Goal: Information Seeking & Learning: Find specific fact

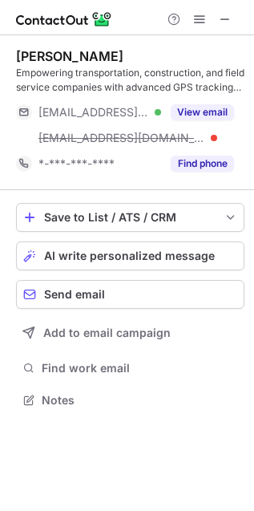
scroll to position [389, 254]
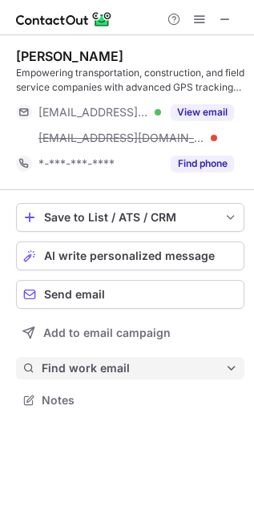
click at [75, 362] on span "Find work email" at bounding box center [134, 368] width 184 height 14
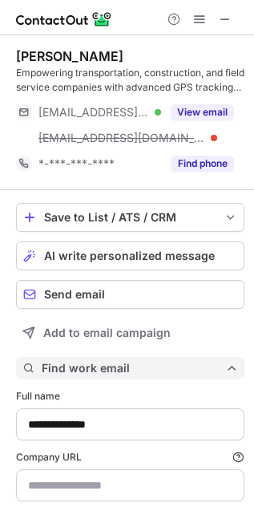
type input "**********"
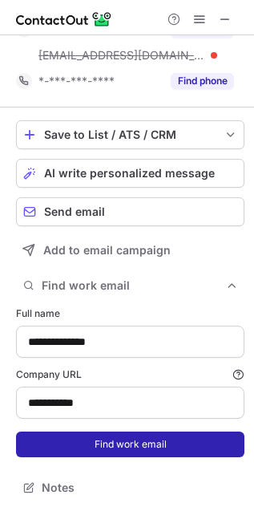
click at [127, 448] on button "Find work email" at bounding box center [130, 445] width 229 height 26
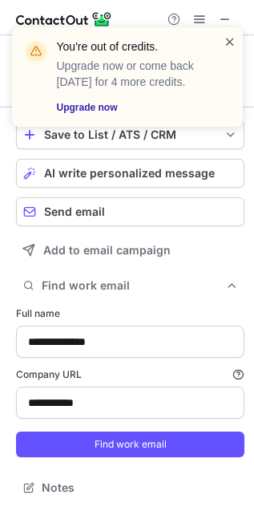
click at [230, 42] on span at bounding box center [230, 42] width 13 height 16
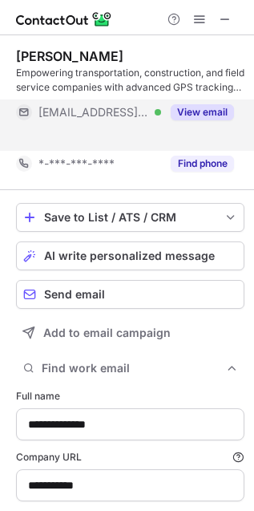
scroll to position [9, 8]
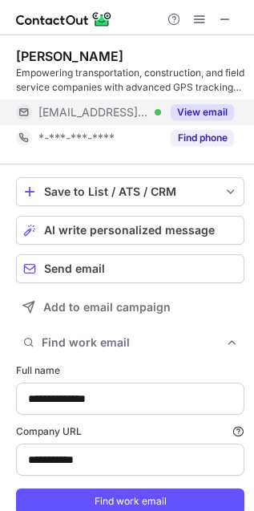
click at [189, 107] on button "View email" at bounding box center [202, 112] width 63 height 16
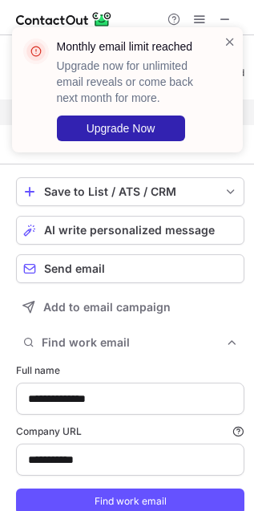
click at [217, 43] on div "Monthly email limit reached Upgrade now for unlimited email reveals or come bac…" at bounding box center [138, 90] width 162 height 103
click at [227, 38] on span at bounding box center [230, 42] width 13 height 16
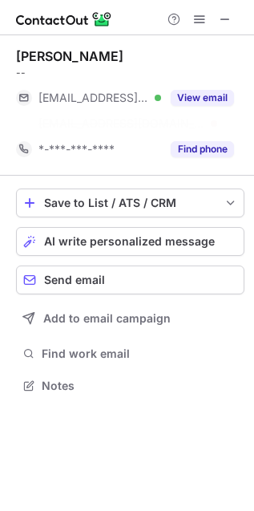
scroll to position [9, 8]
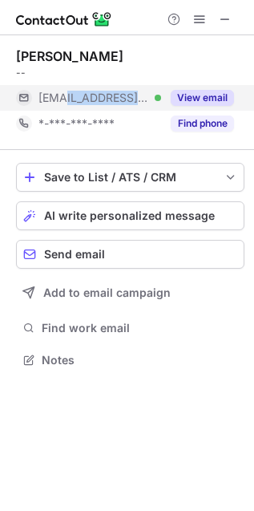
copy span "bellsouth.net"
drag, startPoint x: 135, startPoint y: 93, endPoint x: 67, endPoint y: 106, distance: 69.4
click at [67, 106] on div "***@bellsouth.net Verified" at bounding box center [88, 98] width 145 height 26
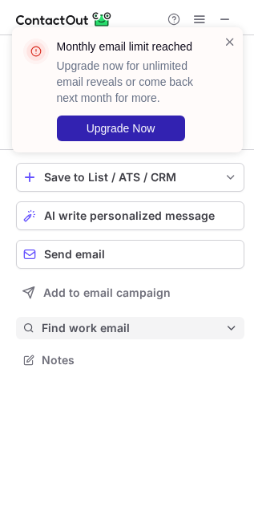
click at [79, 317] on button "Find work email" at bounding box center [130, 328] width 229 height 22
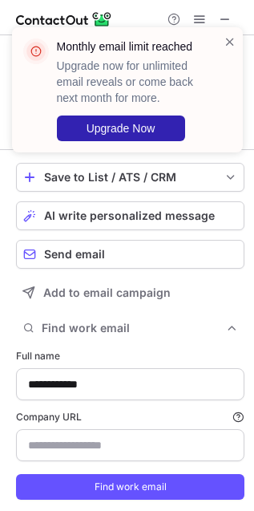
scroll to position [518, 244]
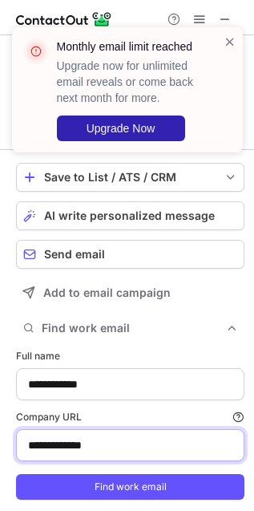
click at [91, 452] on input "**********" at bounding box center [130, 445] width 229 height 32
paste input "**********"
paste input
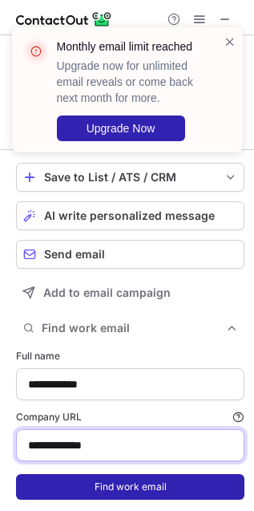
type input "**********"
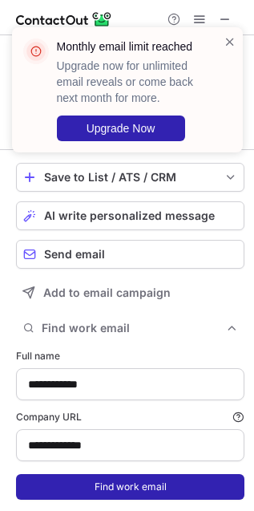
click at [127, 479] on button "Find work email" at bounding box center [130, 487] width 229 height 26
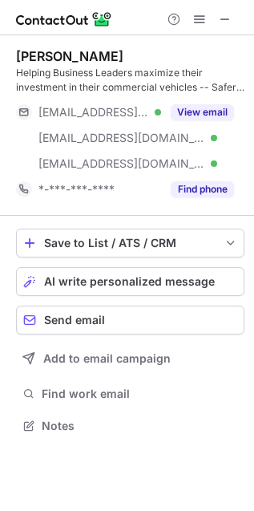
scroll to position [415, 254]
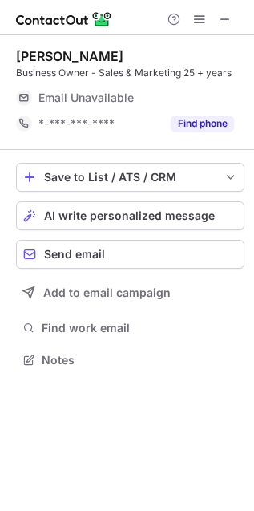
scroll to position [349, 254]
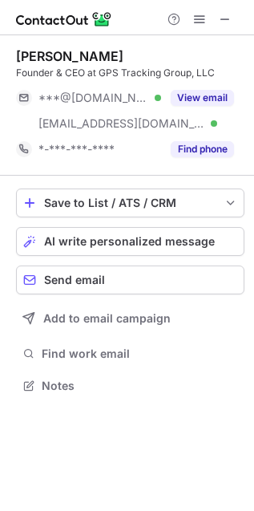
scroll to position [375, 254]
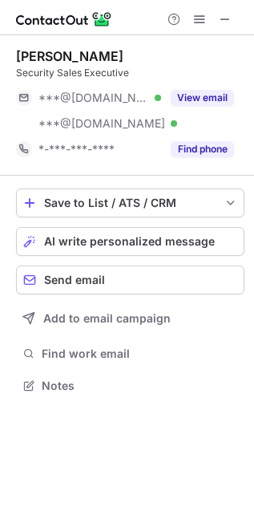
scroll to position [375, 254]
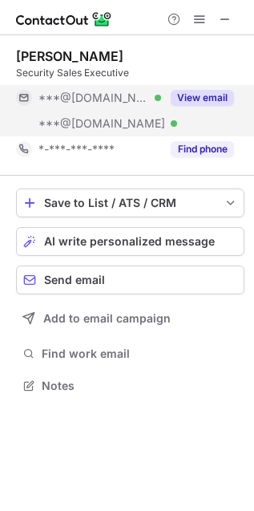
click at [186, 99] on button "View email" at bounding box center [202, 98] width 63 height 16
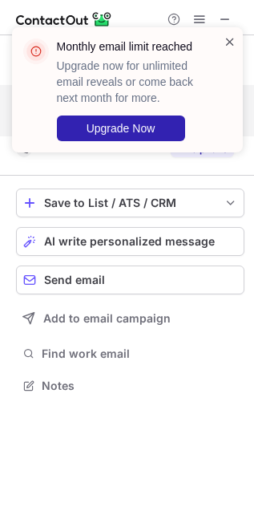
click at [225, 41] on span at bounding box center [230, 42] width 13 height 16
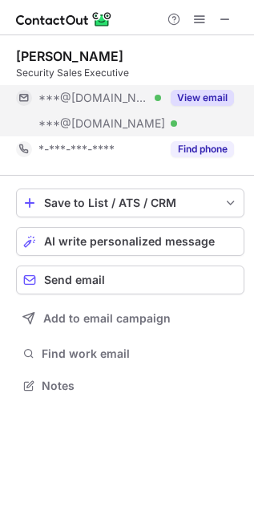
click at [186, 95] on button "View email" at bounding box center [202, 98] width 63 height 16
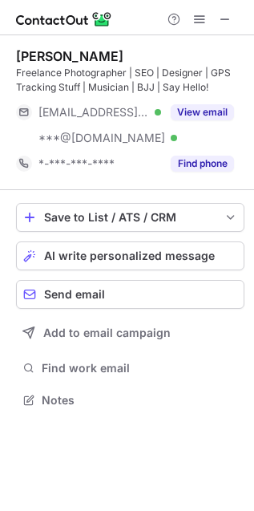
scroll to position [9, 8]
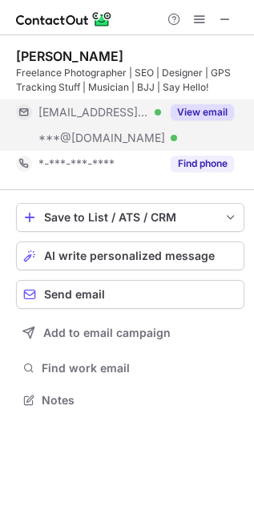
click at [171, 112] on button "View email" at bounding box center [202, 112] width 63 height 16
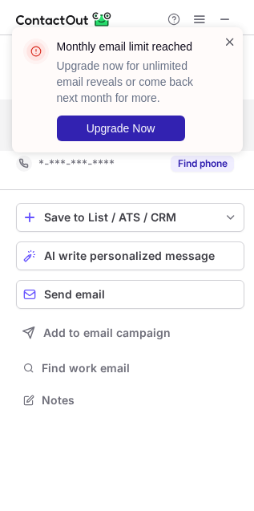
click at [232, 44] on span at bounding box center [230, 42] width 13 height 16
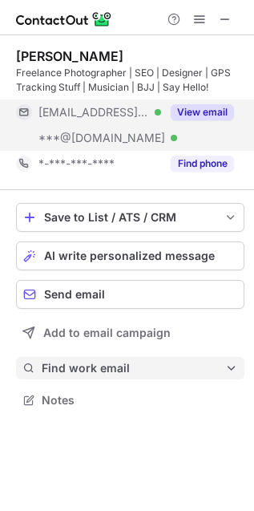
click at [82, 370] on span "Find work email" at bounding box center [134, 368] width 184 height 14
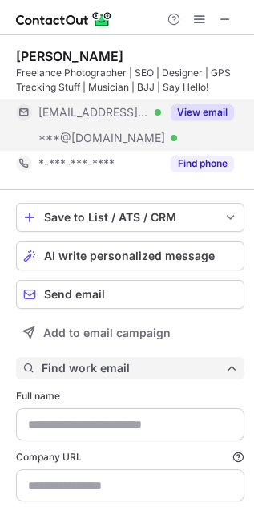
type input "**********"
click at [82, 370] on span "Find work email" at bounding box center [134, 368] width 184 height 14
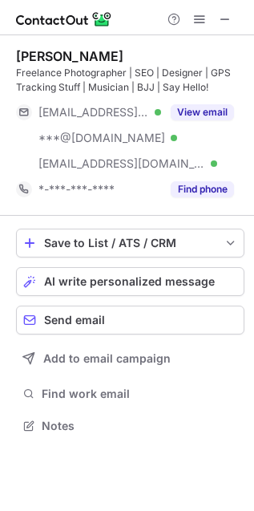
scroll to position [415, 254]
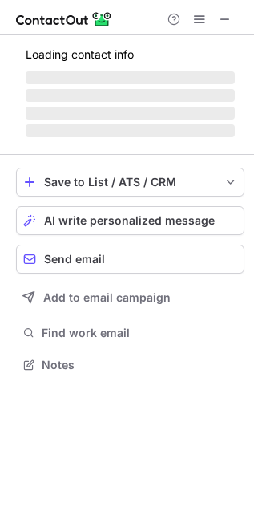
scroll to position [389, 254]
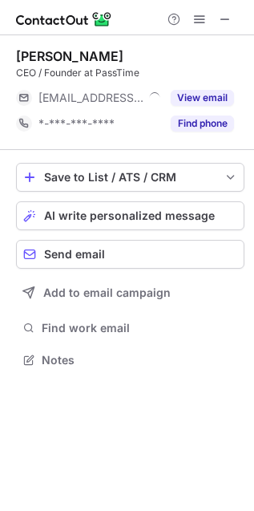
scroll to position [349, 254]
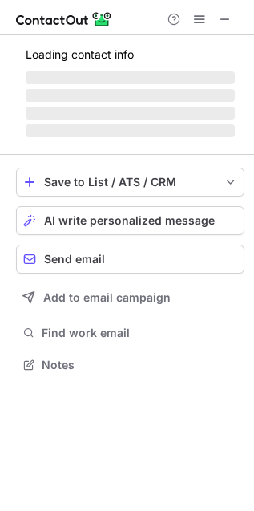
scroll to position [355, 254]
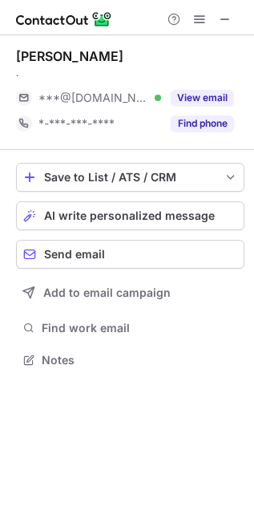
scroll to position [349, 254]
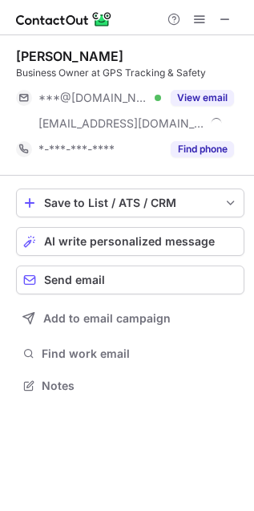
scroll to position [375, 254]
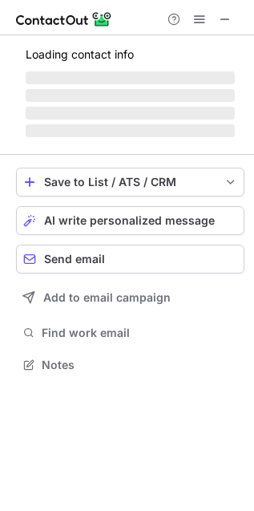
scroll to position [349, 254]
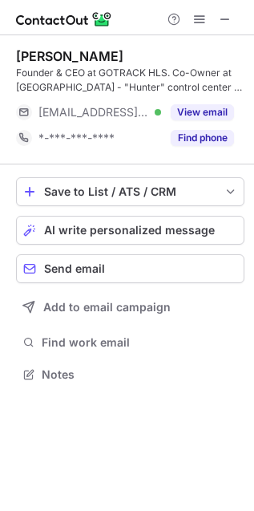
scroll to position [363, 254]
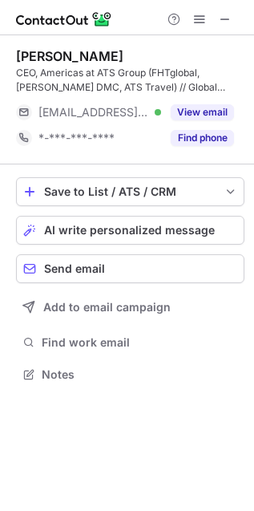
scroll to position [363, 254]
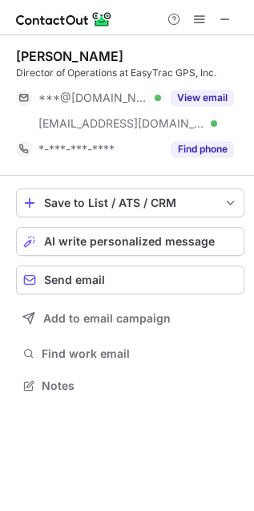
scroll to position [375, 254]
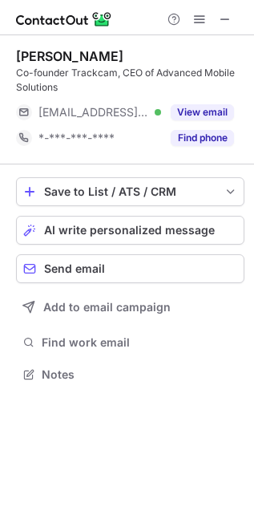
scroll to position [8, 8]
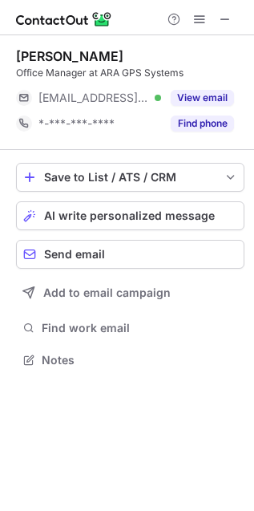
scroll to position [349, 254]
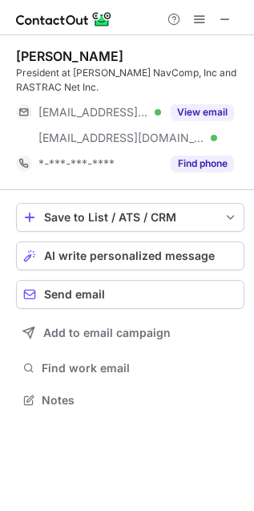
scroll to position [389, 254]
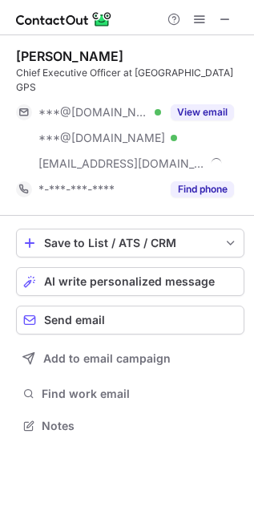
scroll to position [400, 254]
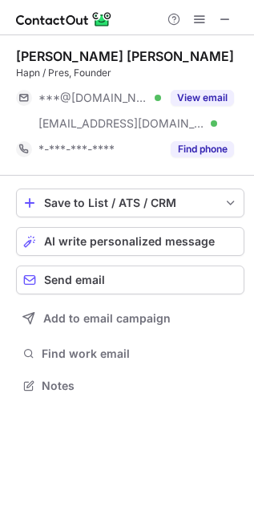
scroll to position [375, 254]
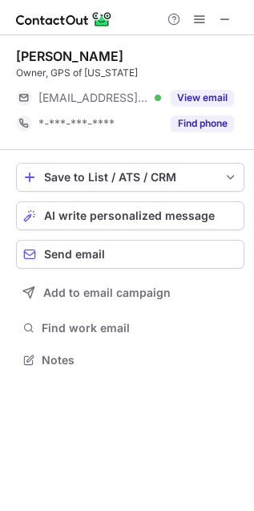
scroll to position [349, 254]
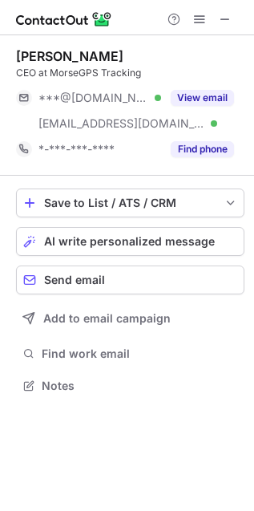
scroll to position [375, 254]
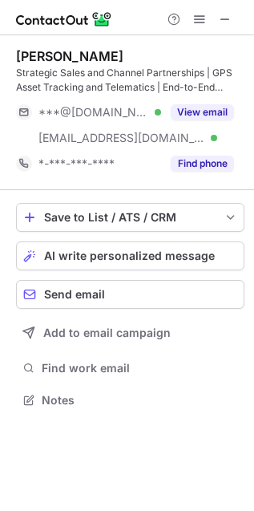
scroll to position [389, 254]
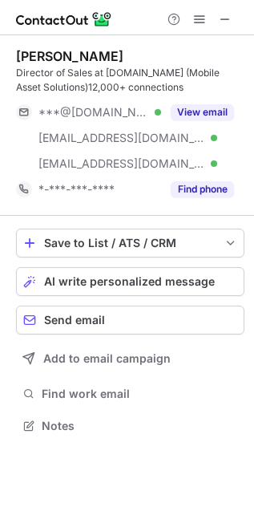
scroll to position [415, 254]
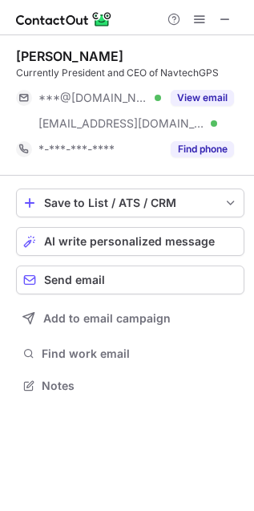
scroll to position [375, 254]
